Goal: Information Seeking & Learning: Learn about a topic

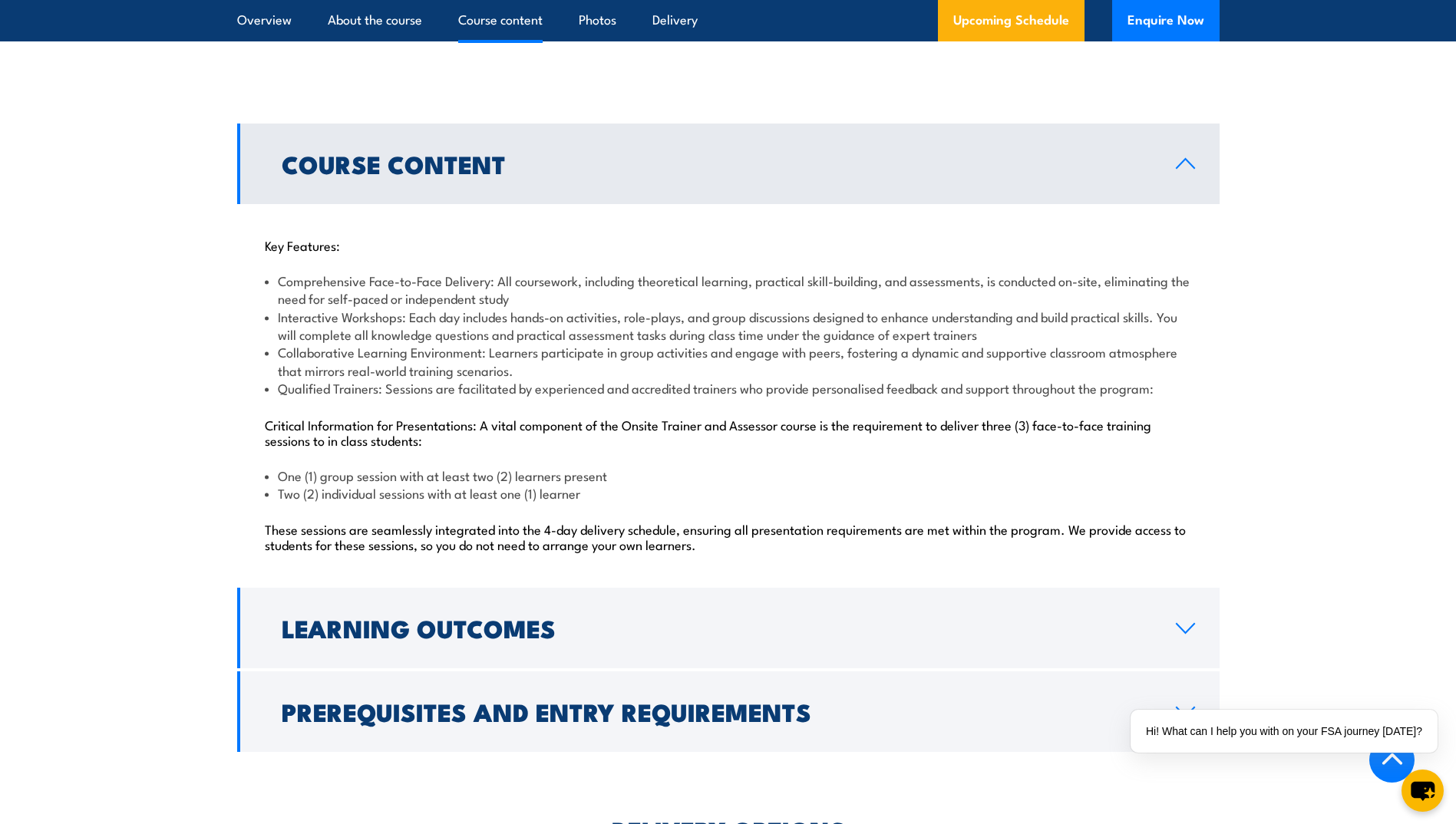
scroll to position [1458, 0]
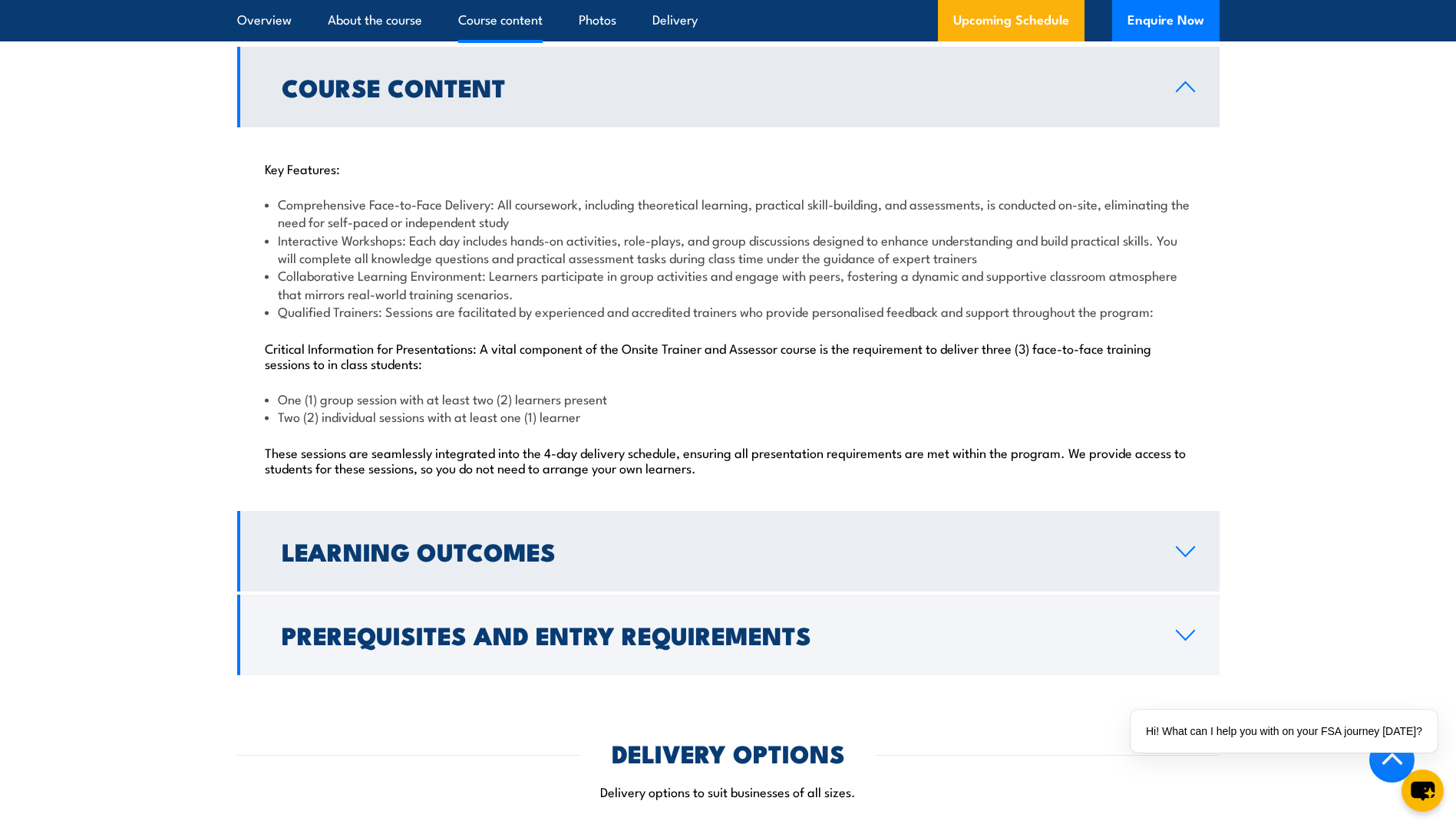
click at [1188, 539] on link "Learning Outcomes" at bounding box center [728, 552] width 983 height 81
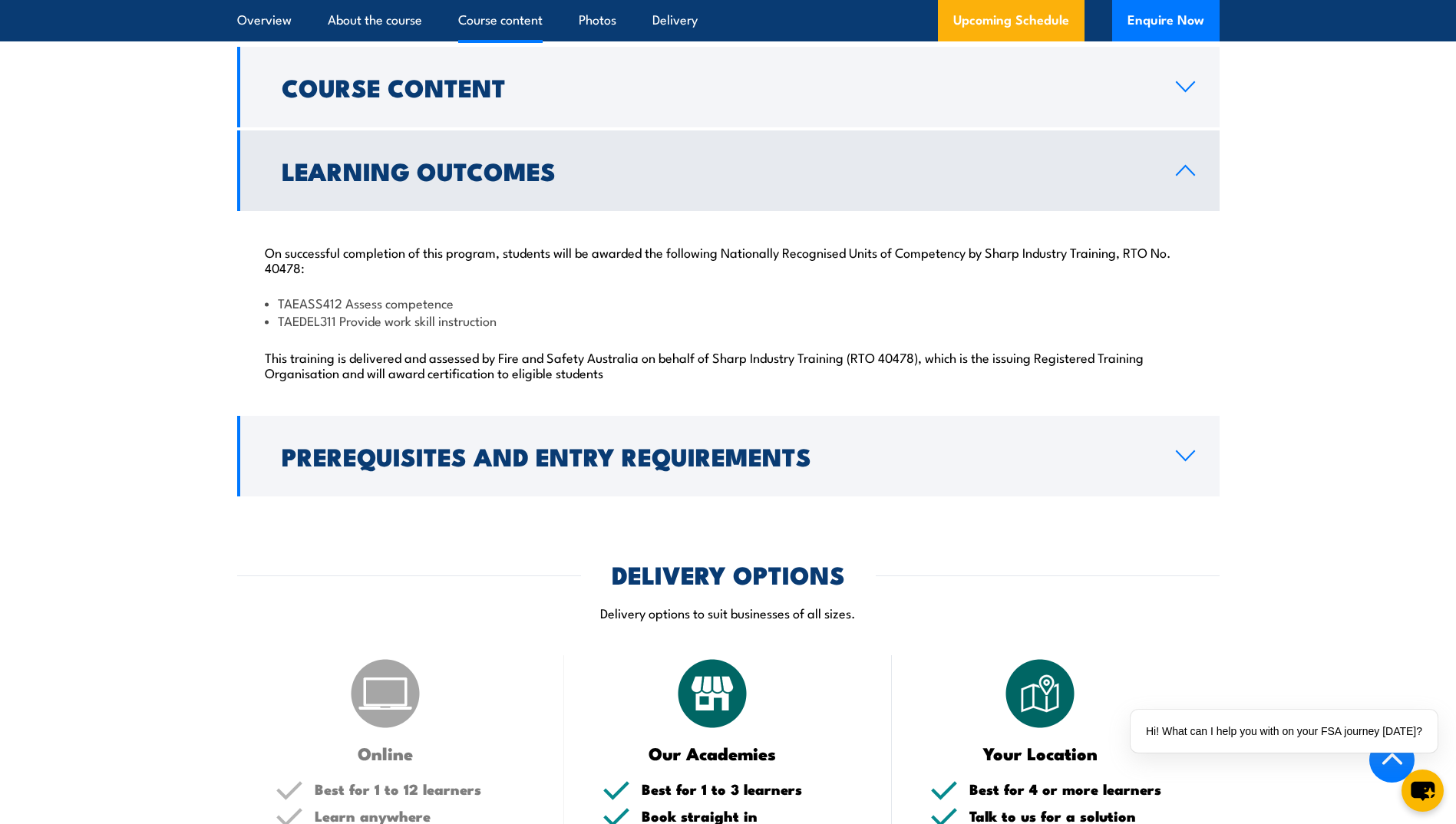
scroll to position [1381, 0]
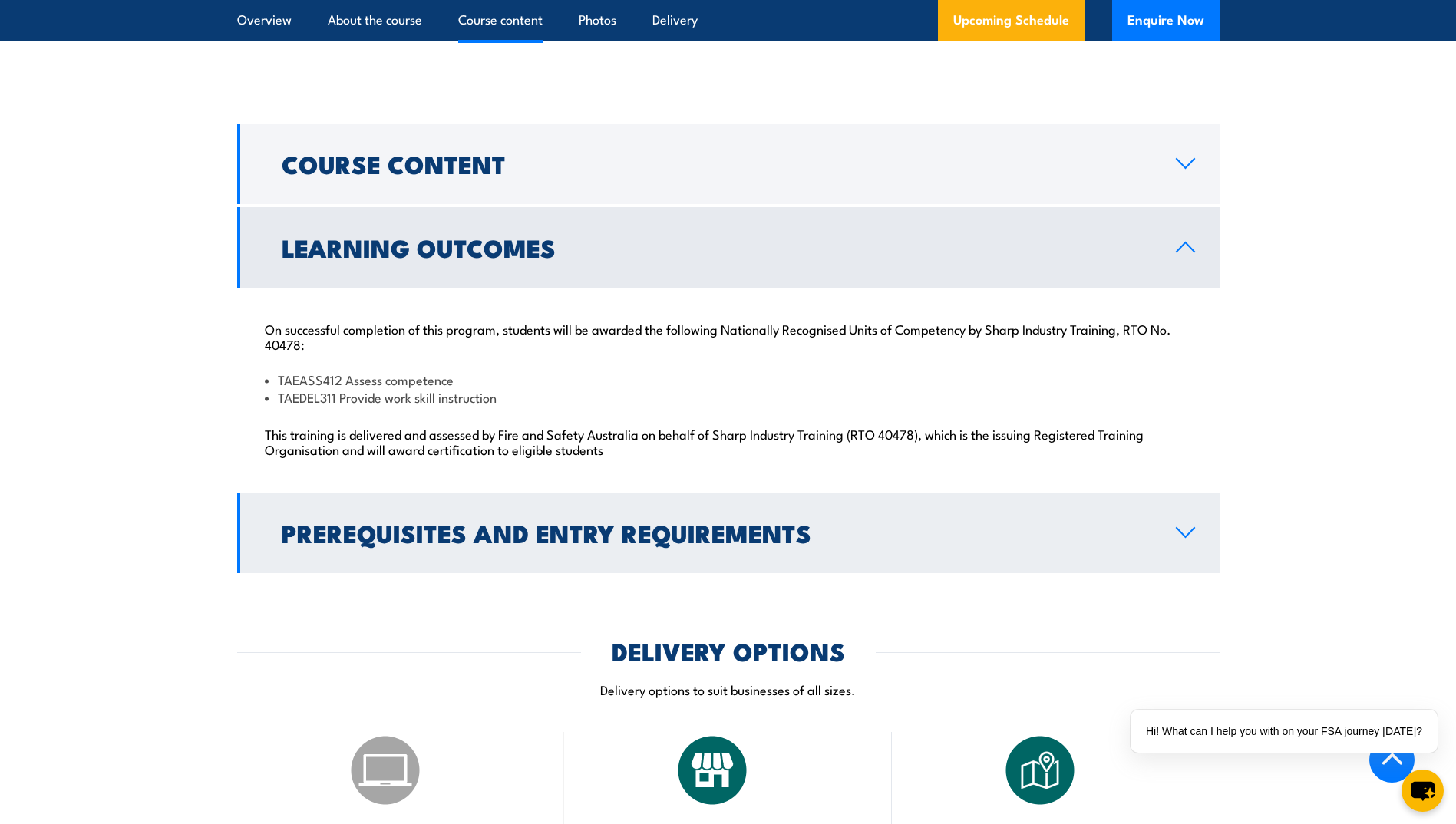
click at [1183, 547] on link "Prerequisites and Entry Requirements" at bounding box center [728, 533] width 983 height 81
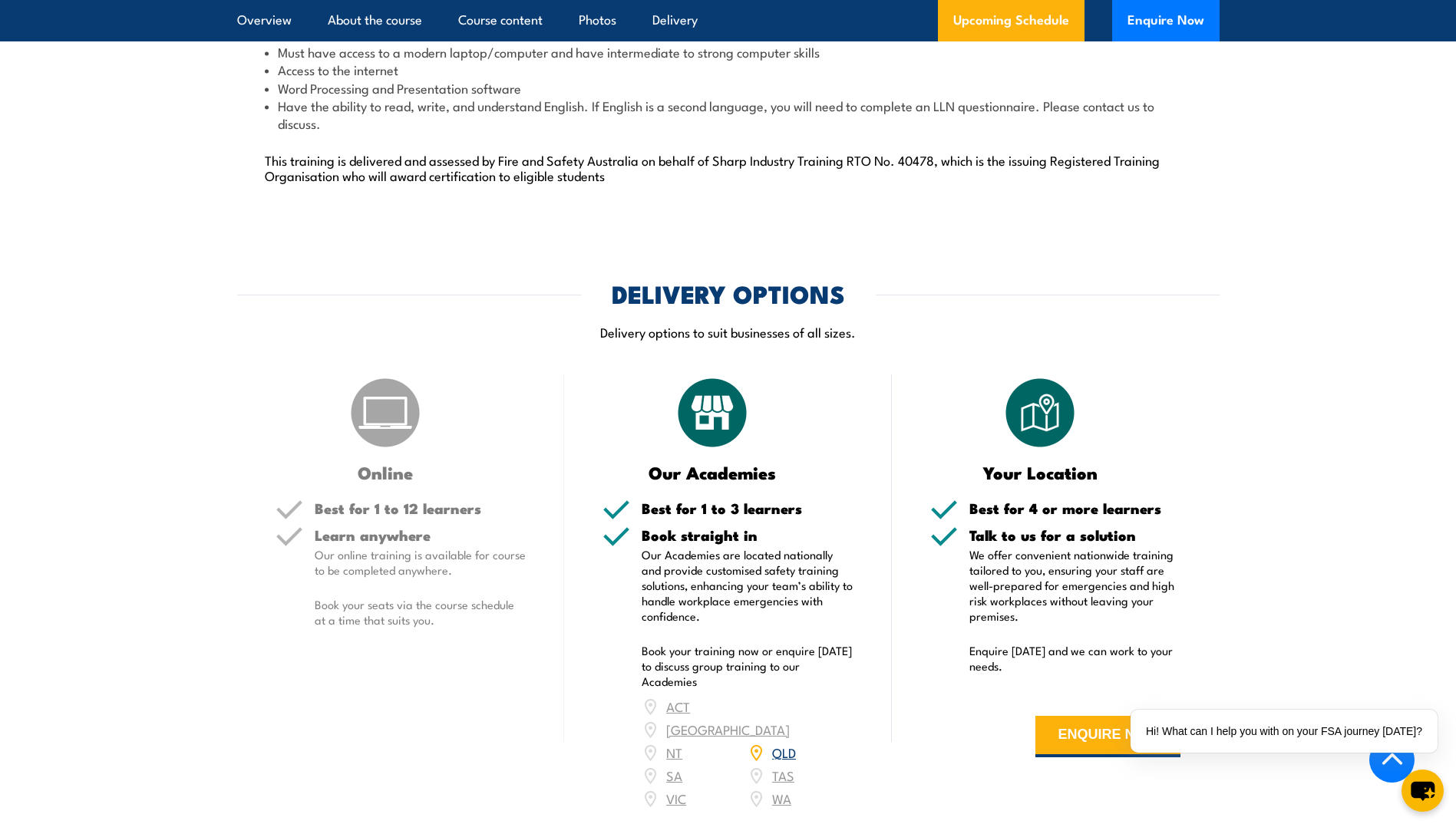
scroll to position [1996, 0]
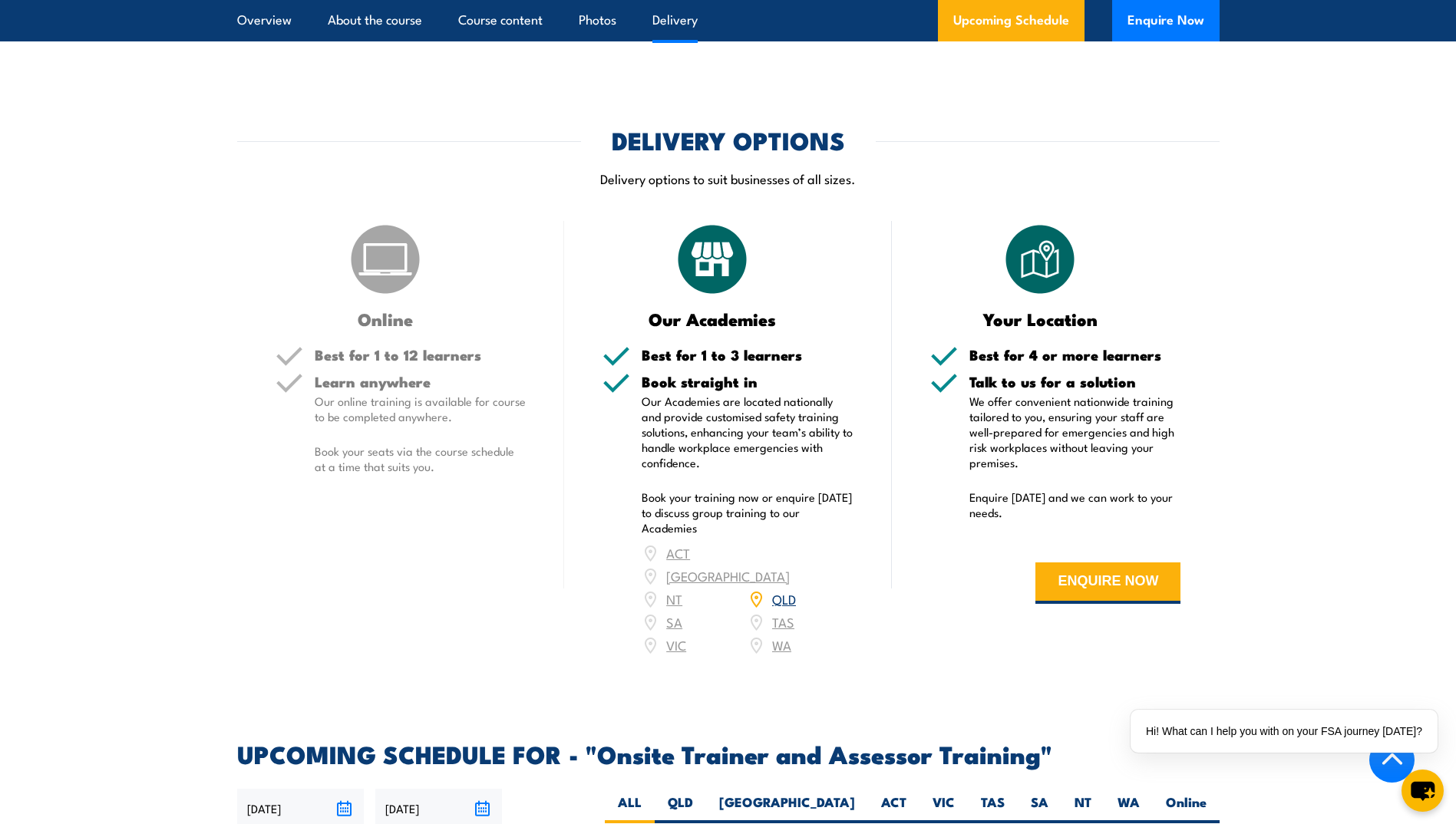
click at [465, 467] on p "Book your seats via the course schedule at a time that suits you." at bounding box center [421, 459] width 212 height 31
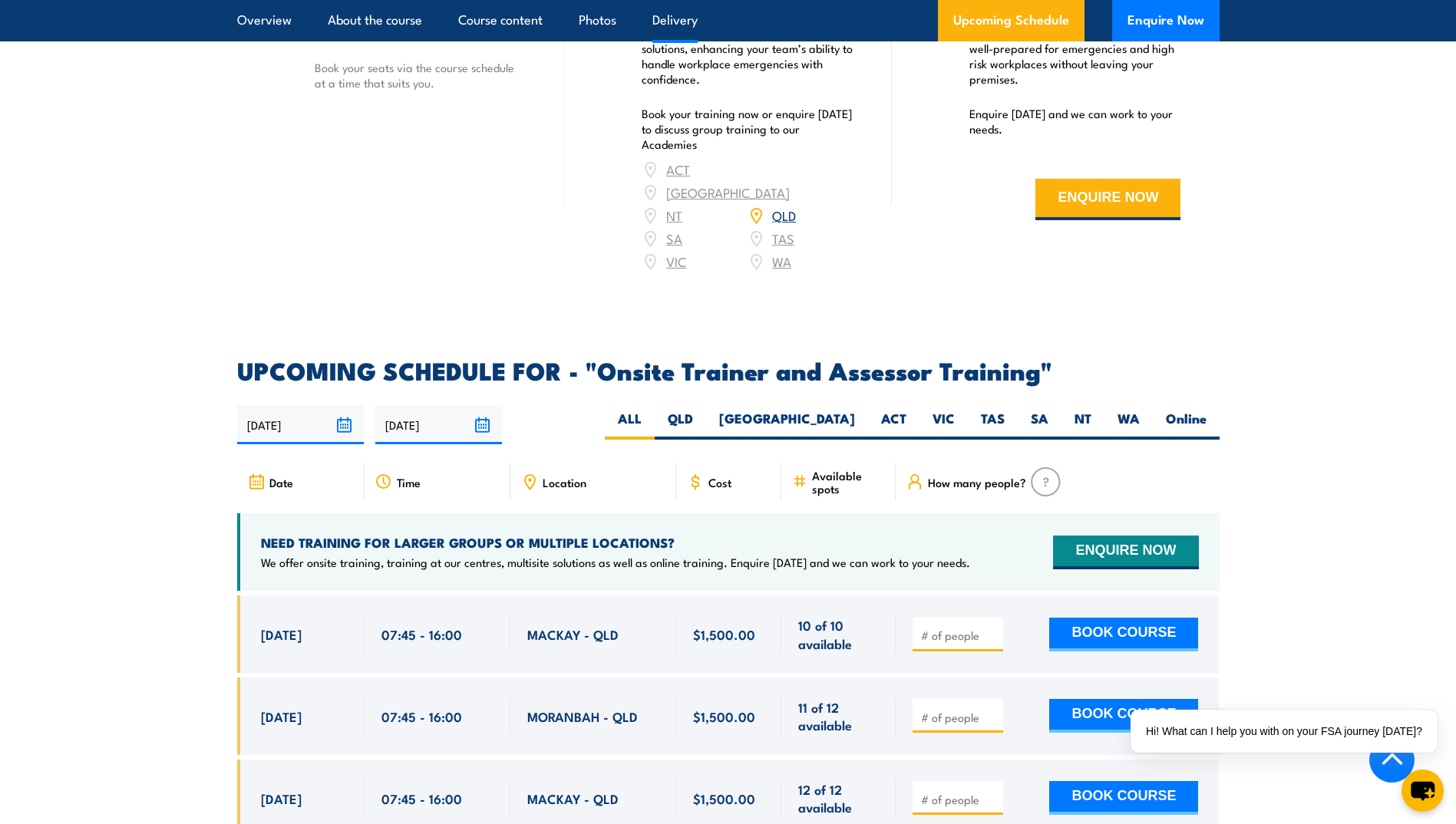
scroll to position [2533, 0]
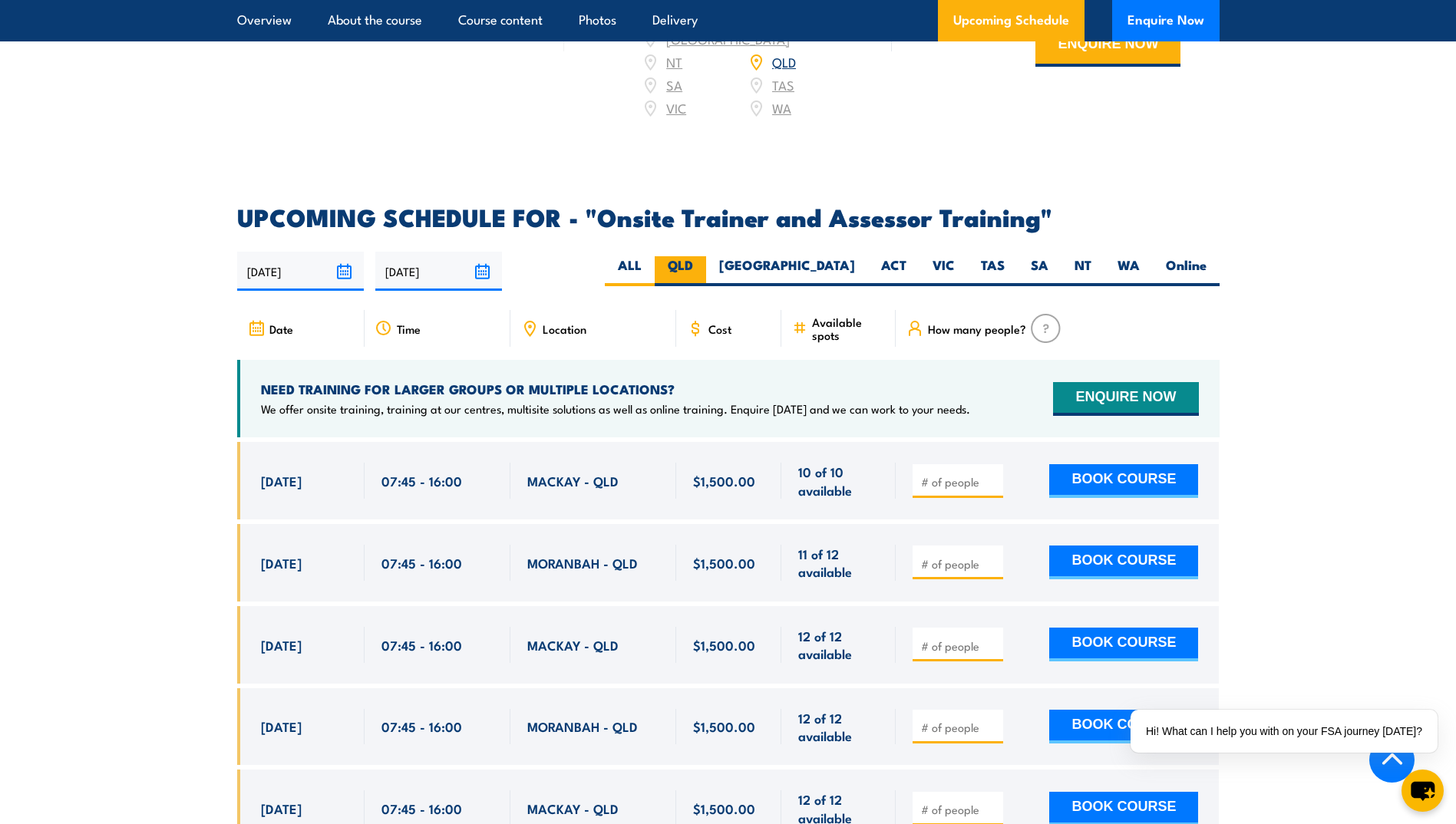
click at [706, 256] on label "QLD" at bounding box center [679, 270] width 51 height 30
click at [702, 256] on input "QLD" at bounding box center [698, 261] width 10 height 10
radio input "true"
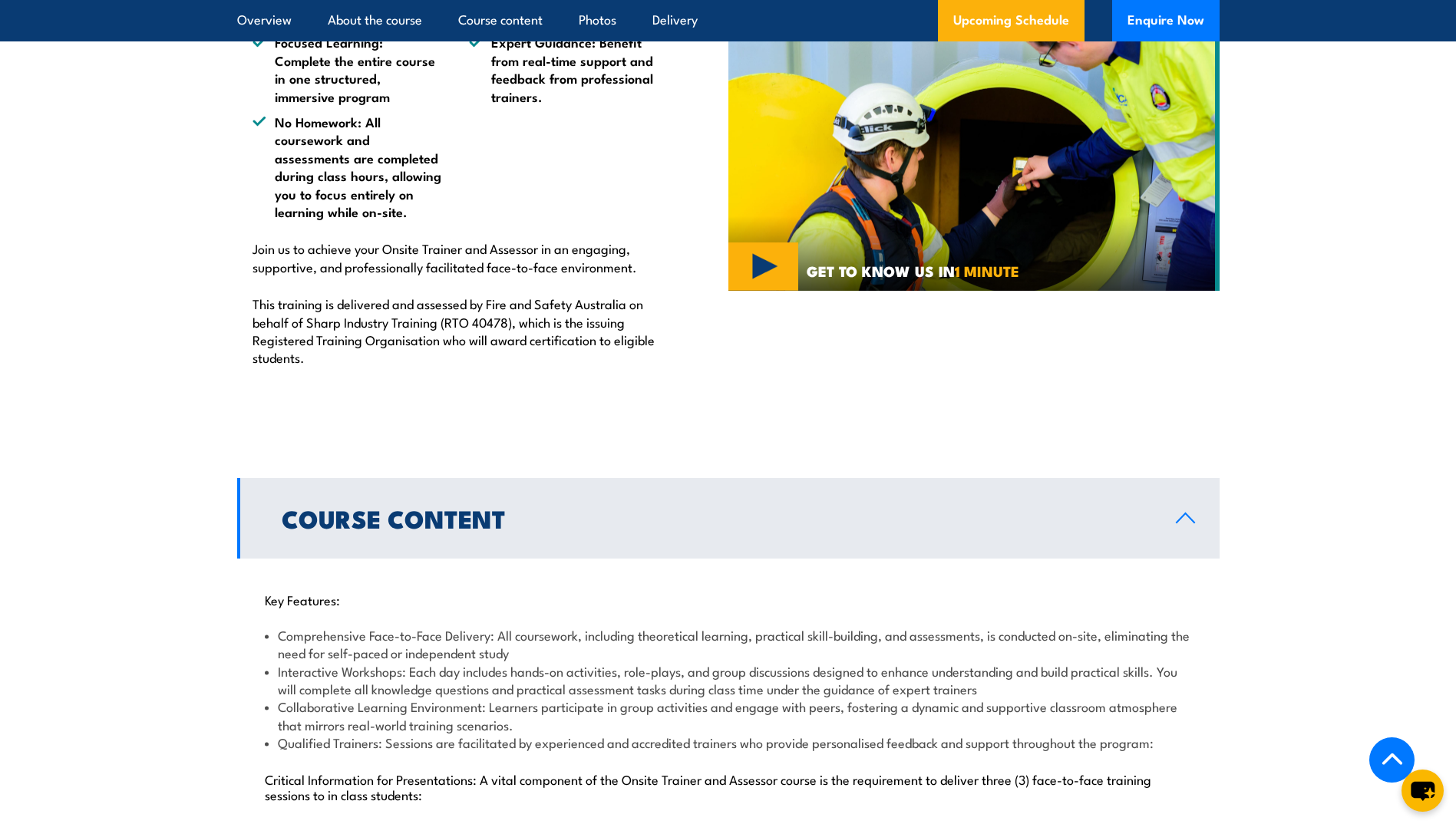
scroll to position [1257, 0]
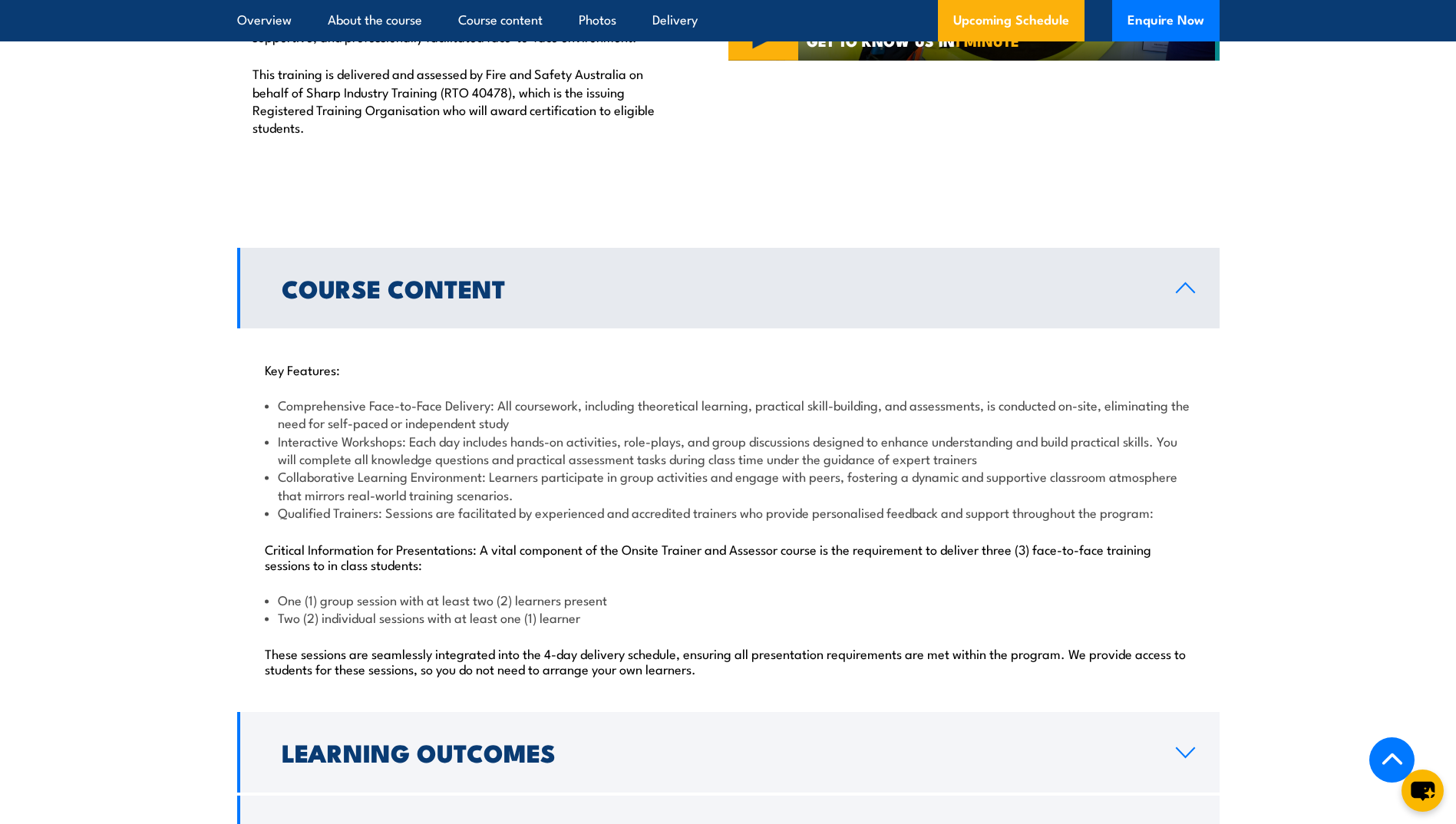
click at [1188, 286] on icon at bounding box center [1185, 288] width 17 height 10
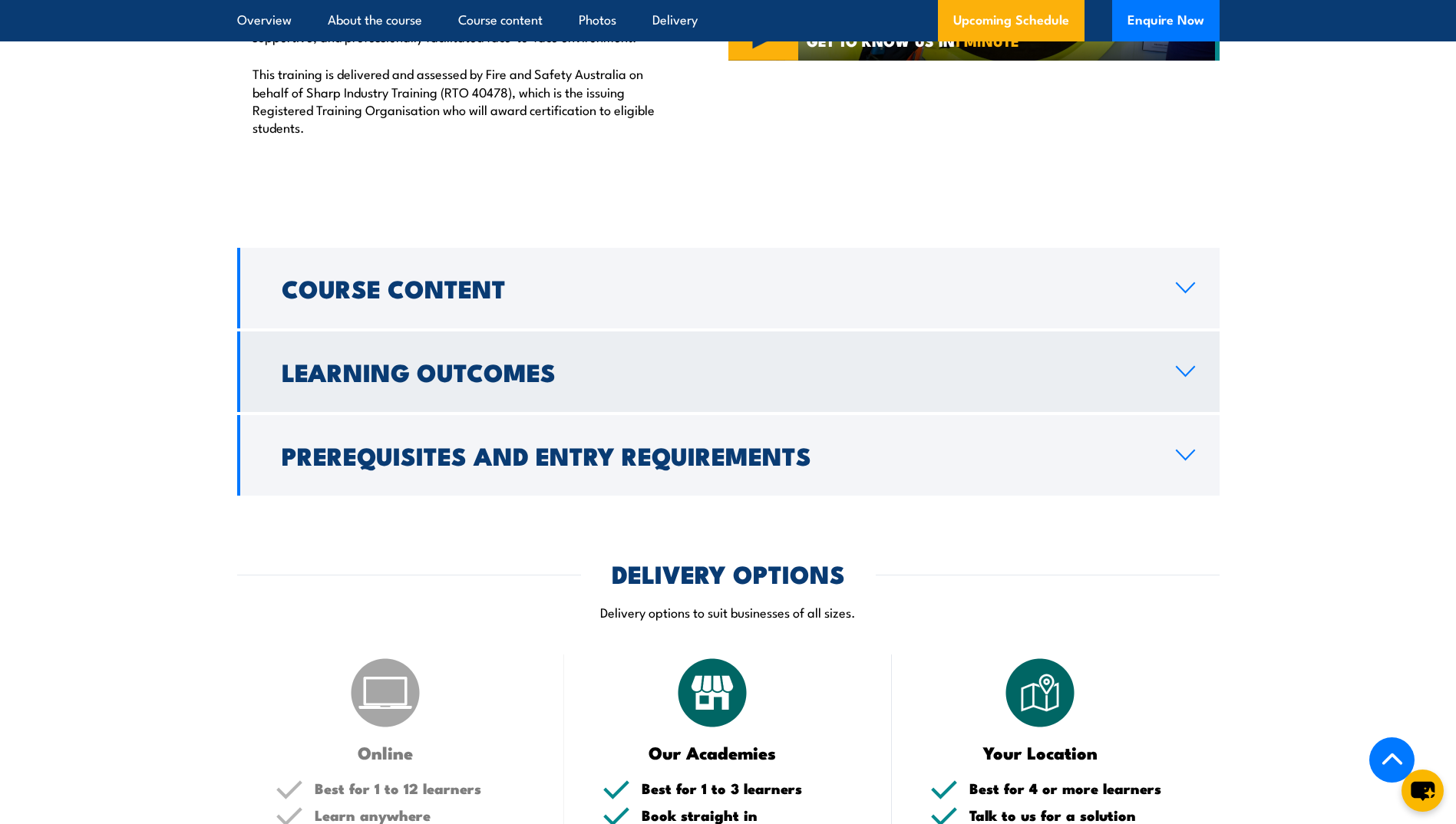
click at [1184, 369] on icon at bounding box center [1186, 372] width 21 height 13
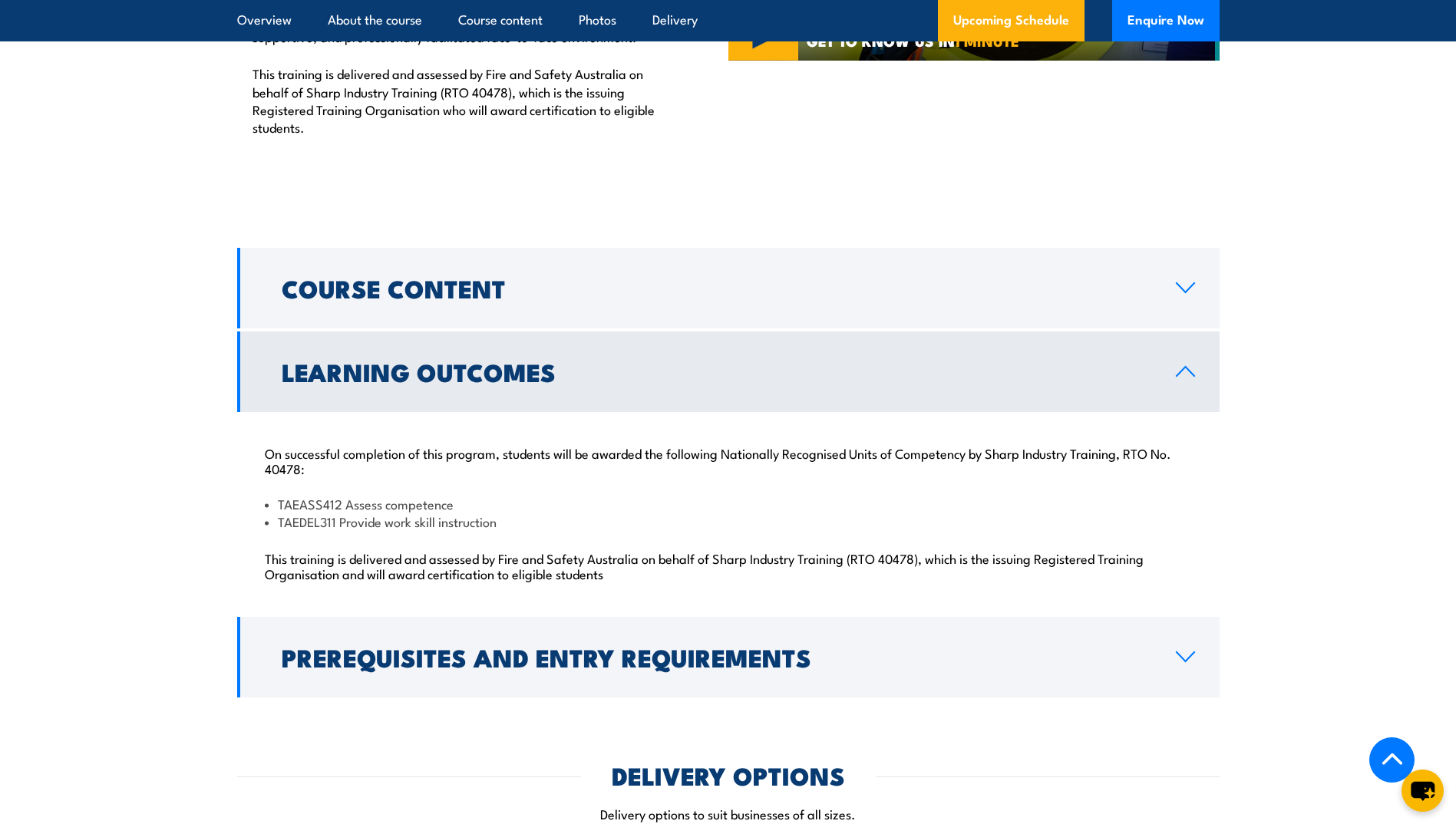
click at [1180, 388] on link "Learning Outcomes" at bounding box center [728, 372] width 983 height 81
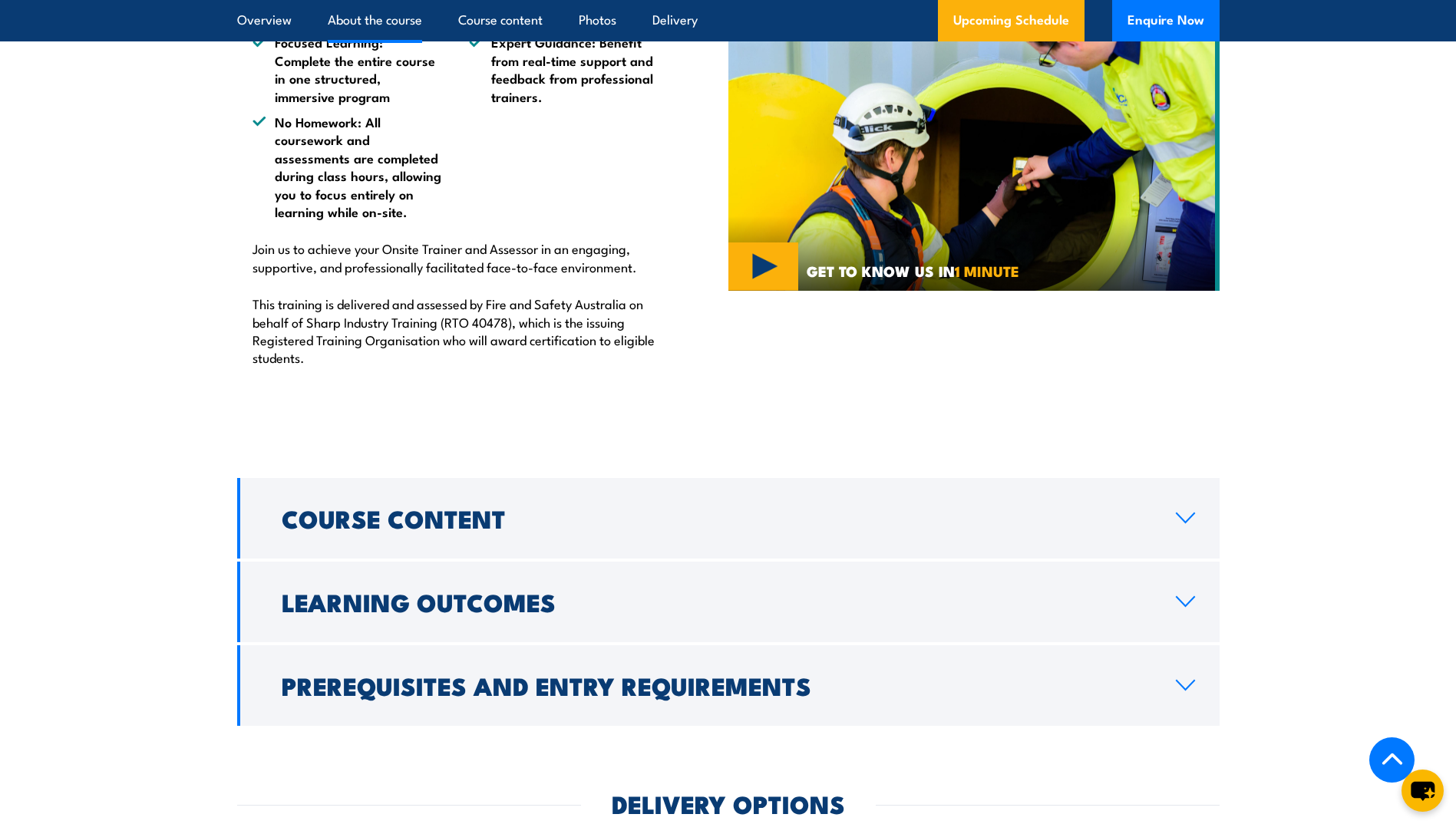
scroll to position [950, 0]
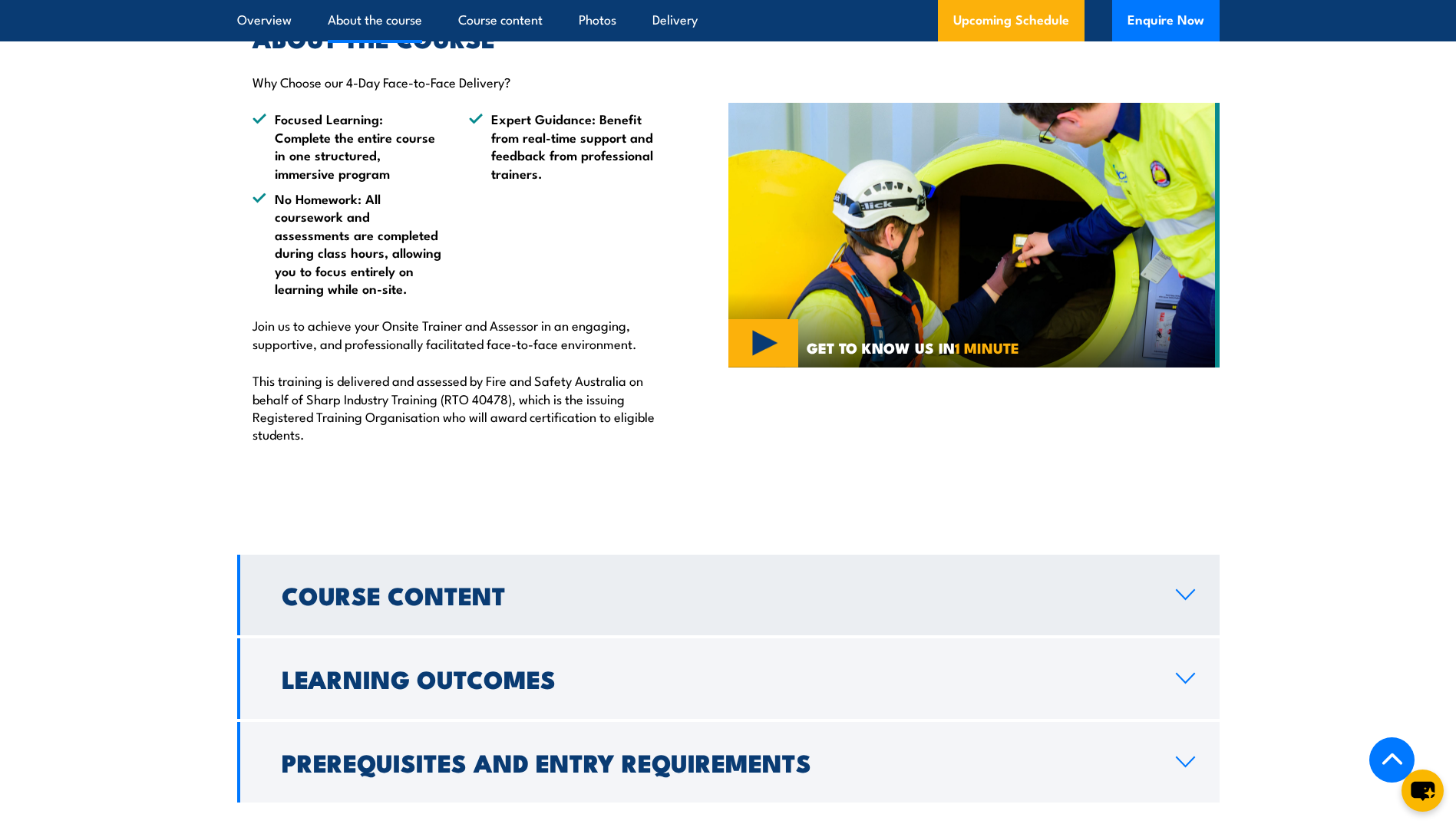
click at [1198, 582] on link "Course Content" at bounding box center [728, 595] width 983 height 81
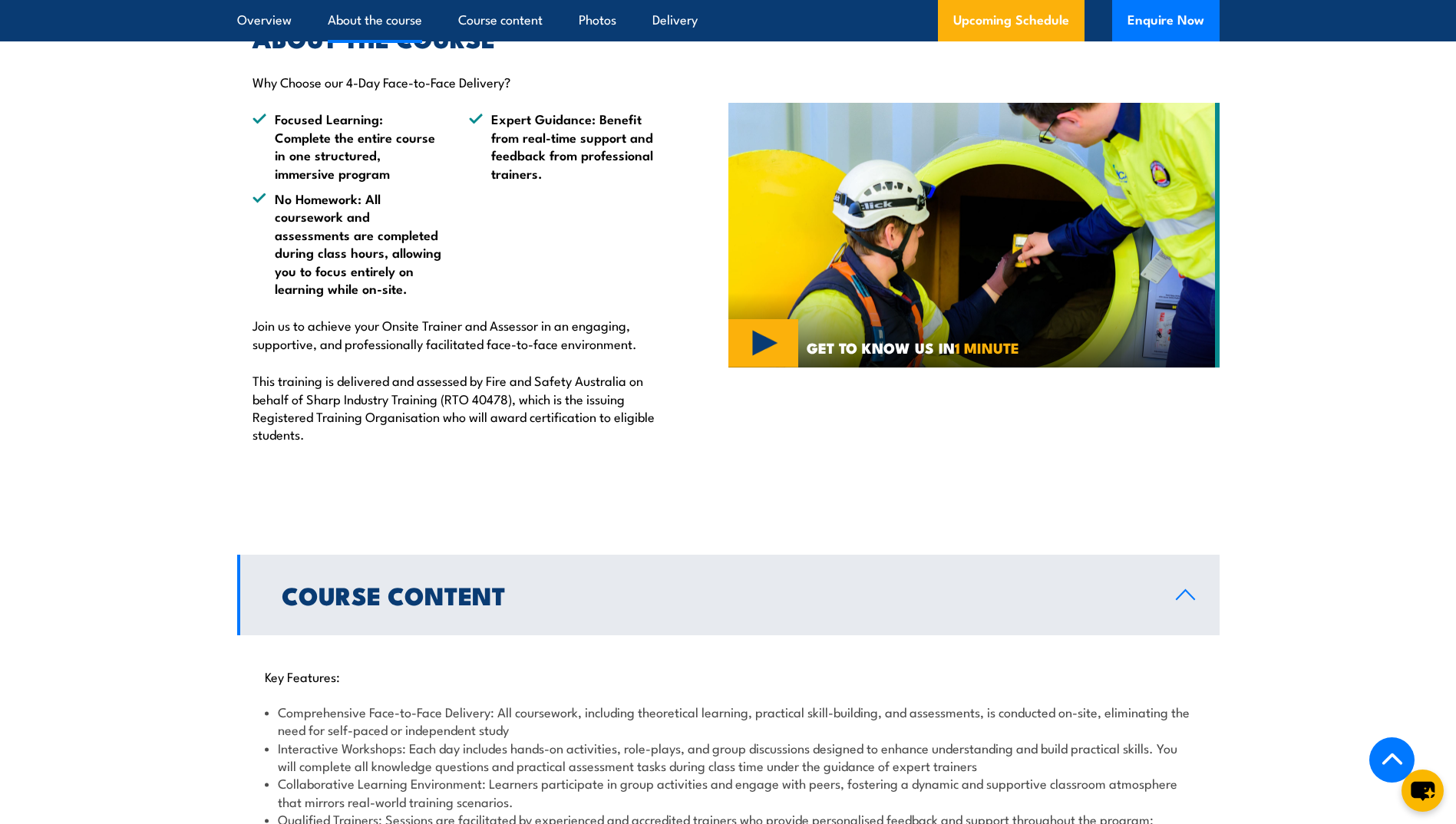
scroll to position [1257, 0]
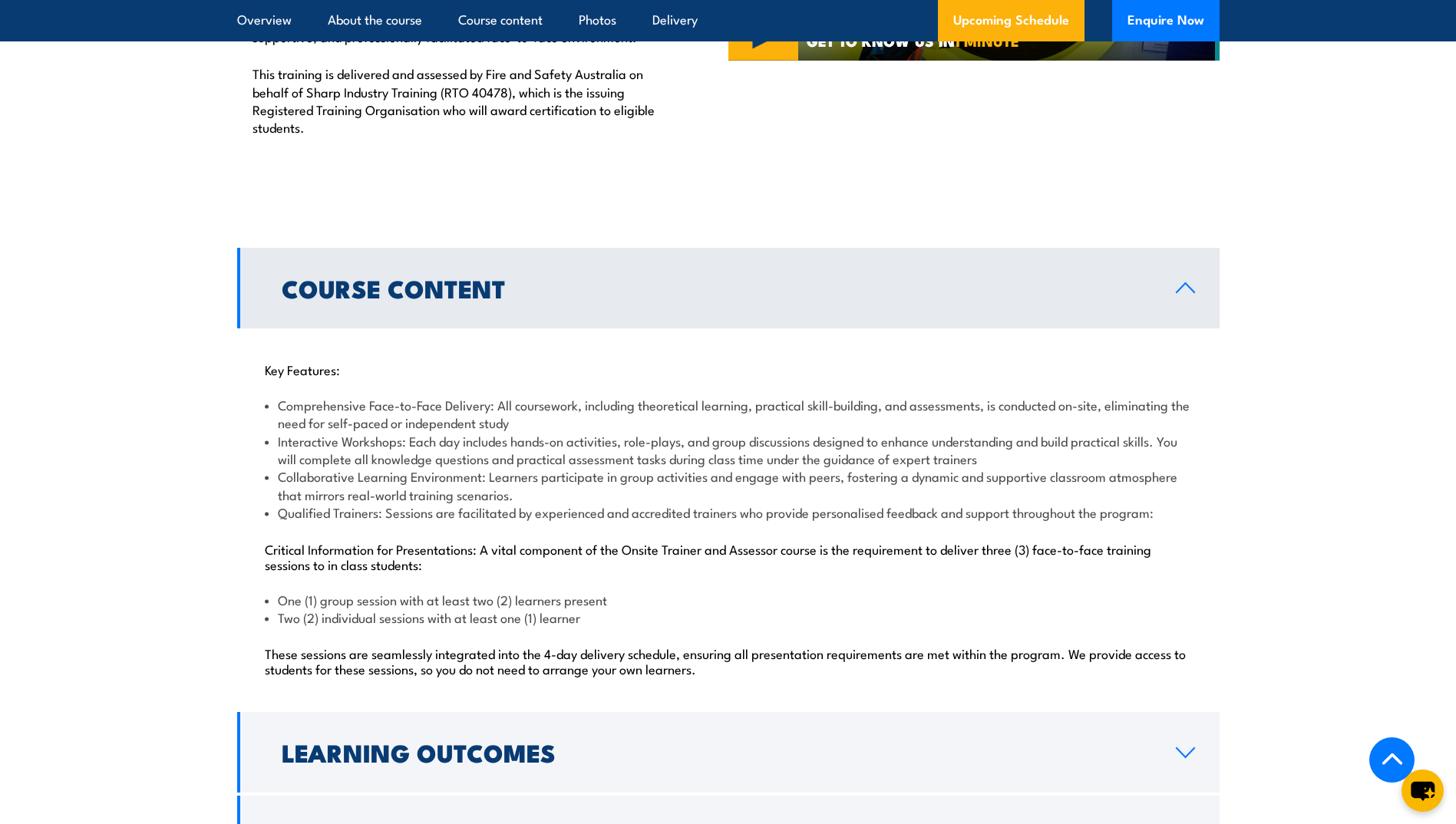
click at [1185, 303] on link "Course Content" at bounding box center [728, 289] width 983 height 81
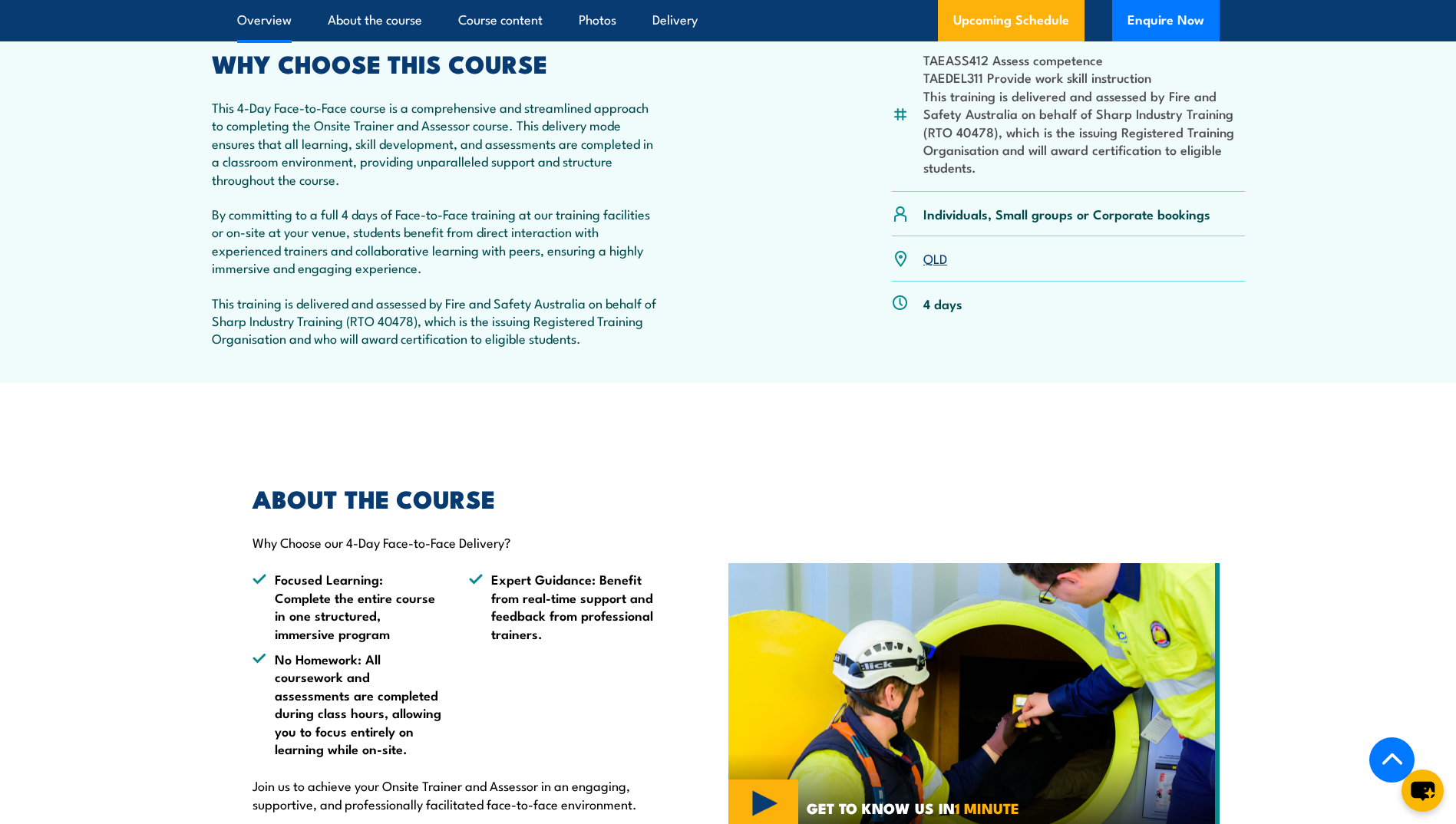
scroll to position [183, 0]
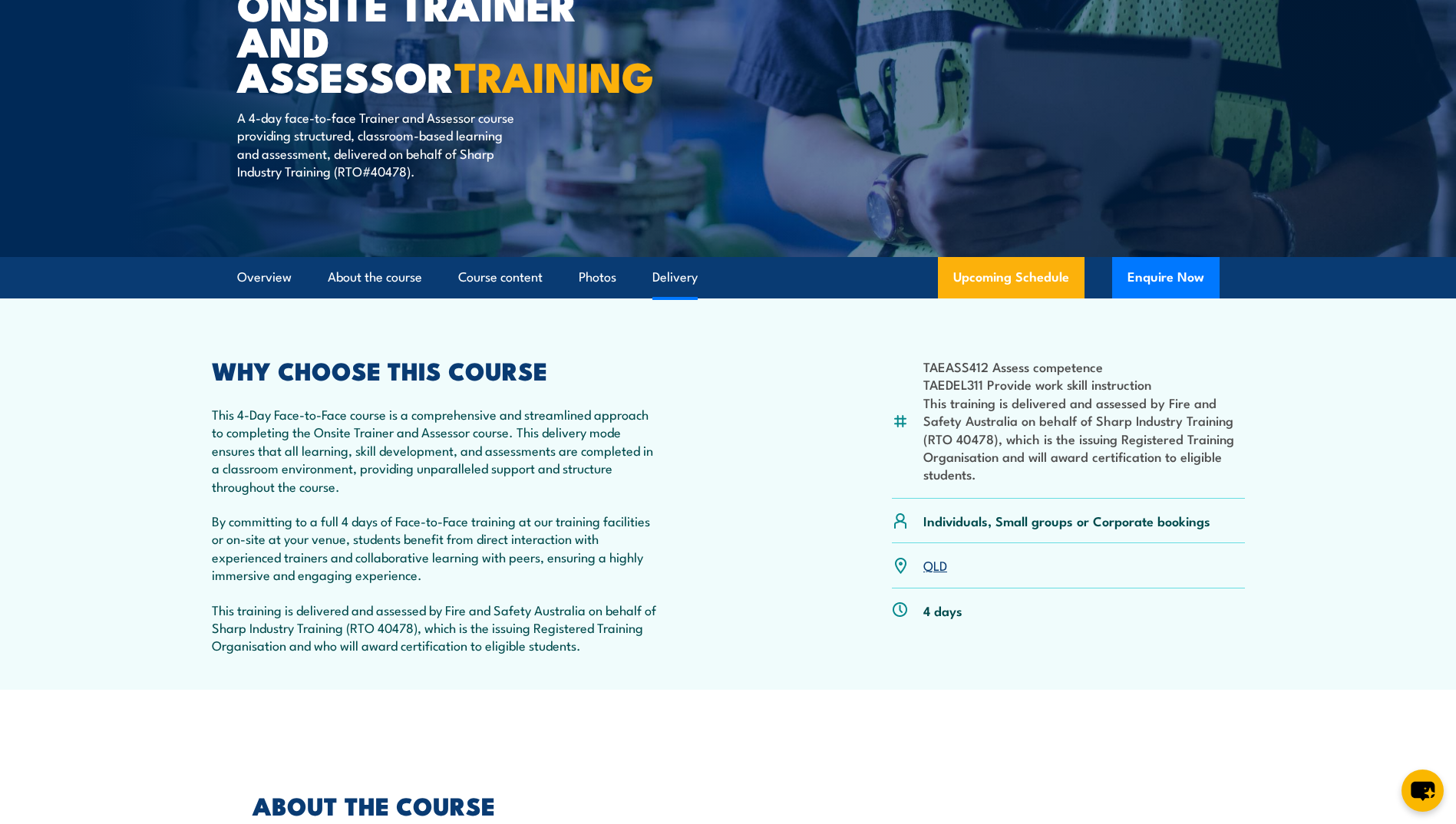
click at [674, 280] on link "Delivery" at bounding box center [675, 277] width 45 height 40
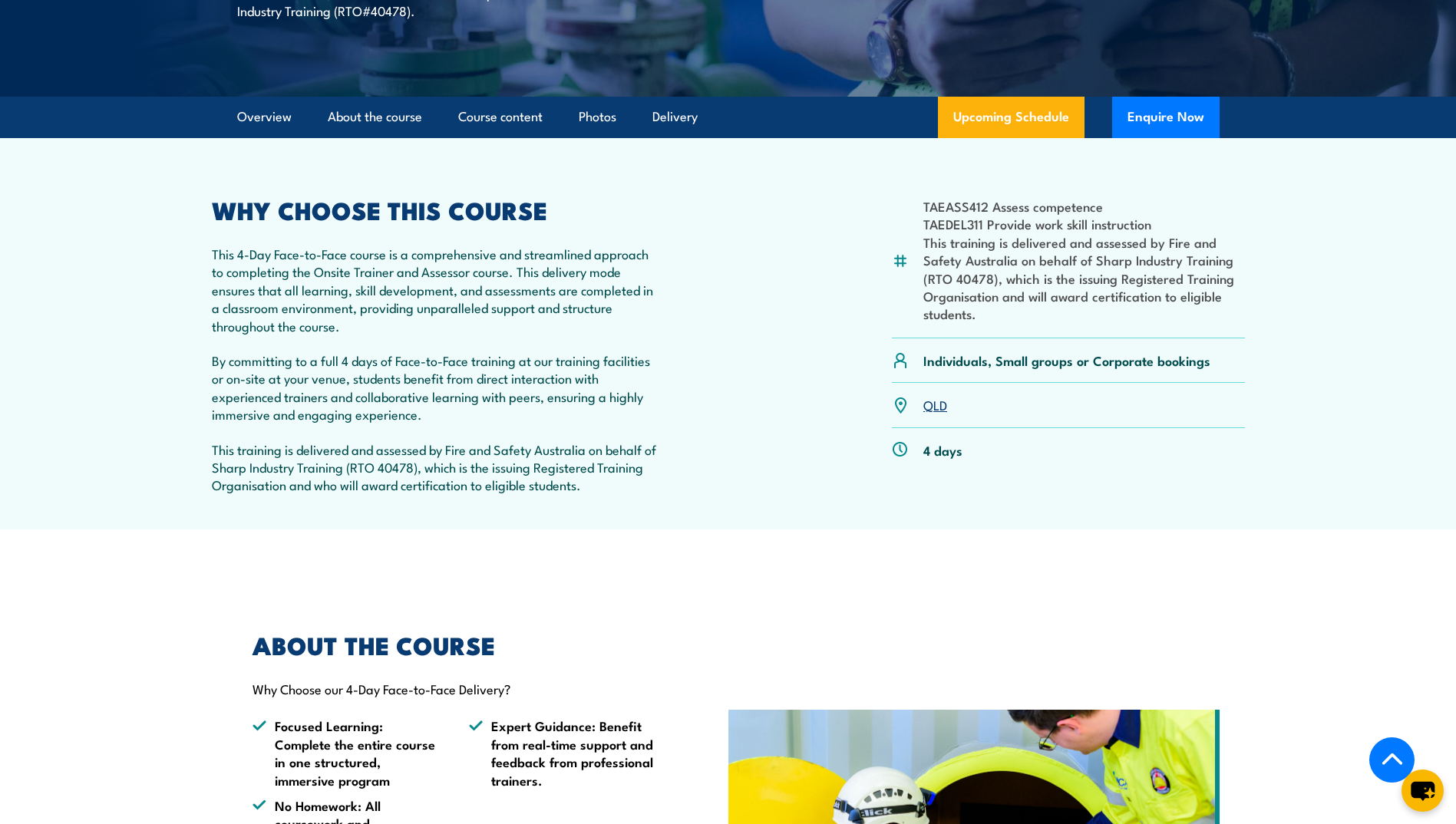
scroll to position [267, 0]
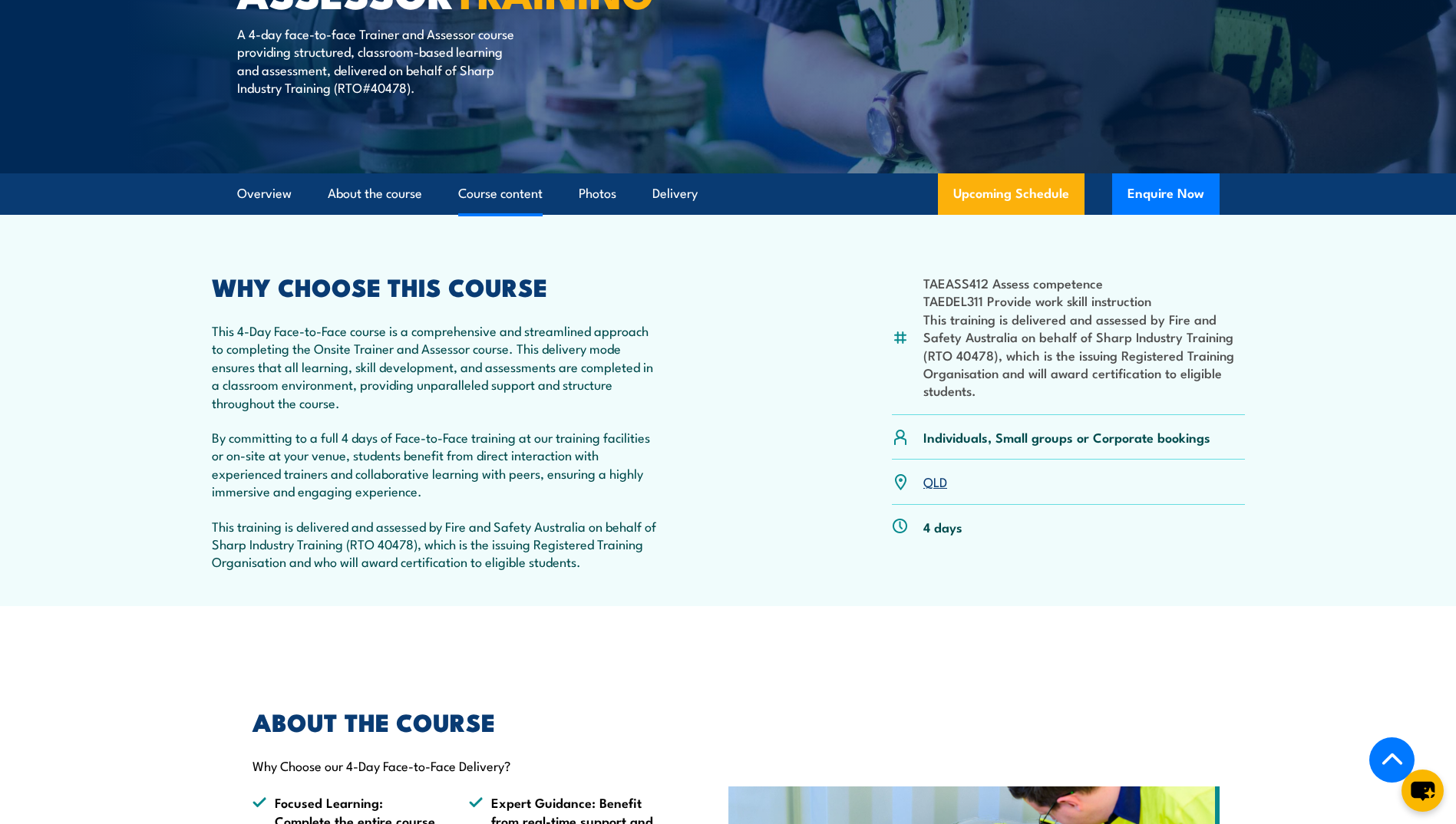
click at [475, 200] on link "Course content" at bounding box center [500, 193] width 85 height 40
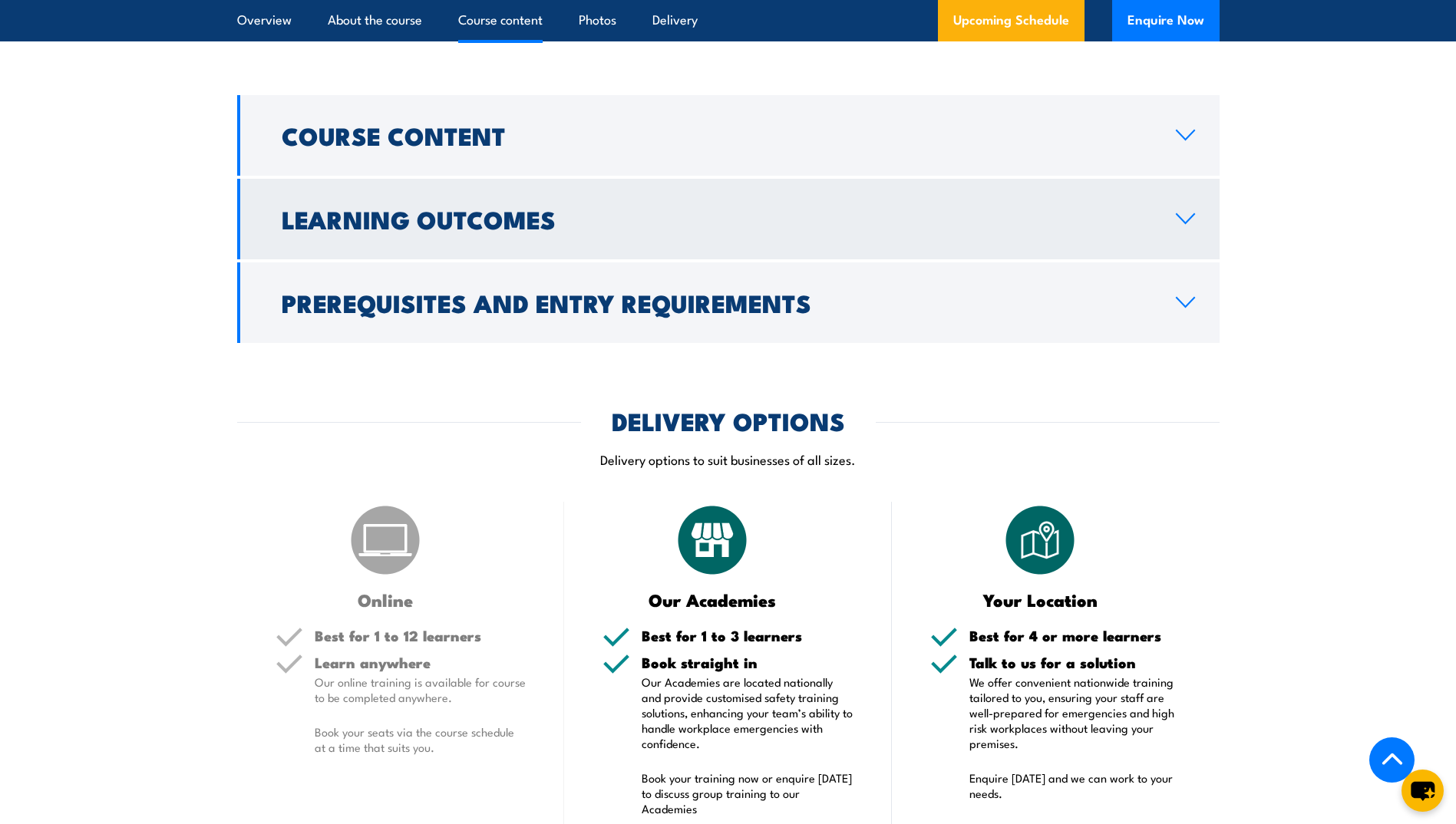
scroll to position [1256, 0]
